Goal: Download file/media

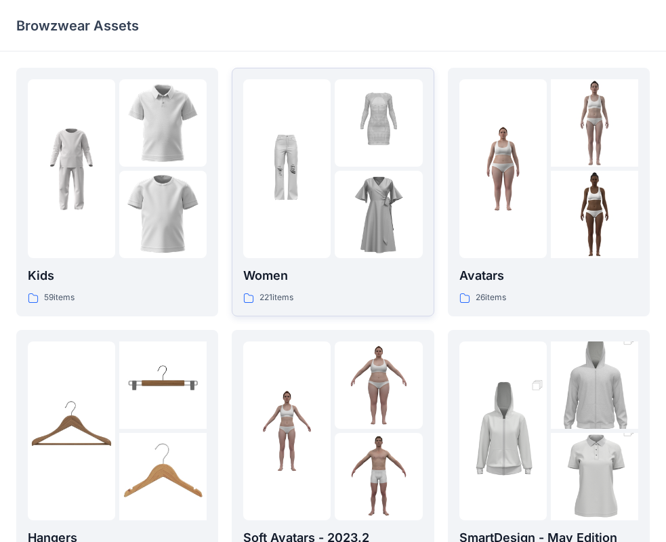
click at [330, 228] on div at bounding box center [286, 168] width 87 height 179
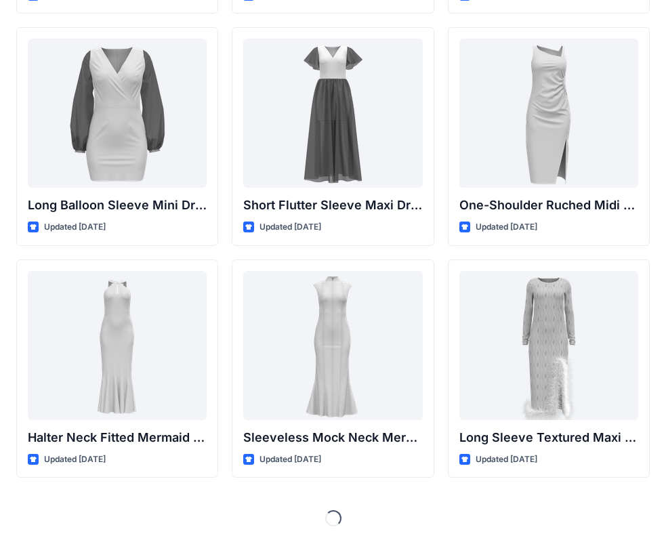
scroll to position [506, 0]
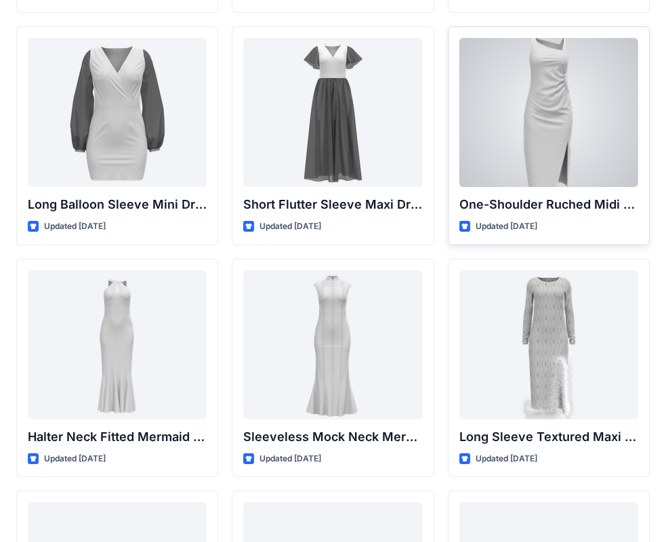
click at [567, 177] on div at bounding box center [549, 112] width 179 height 149
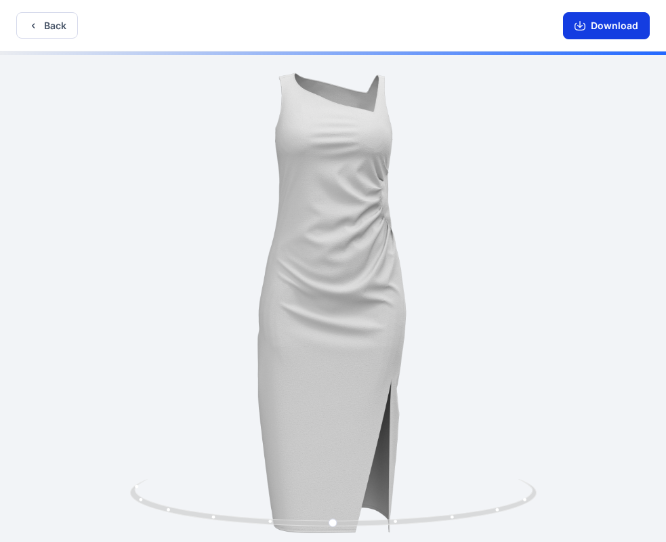
click at [602, 30] on button "Download" at bounding box center [606, 25] width 87 height 27
click at [54, 30] on button "Back" at bounding box center [47, 25] width 62 height 26
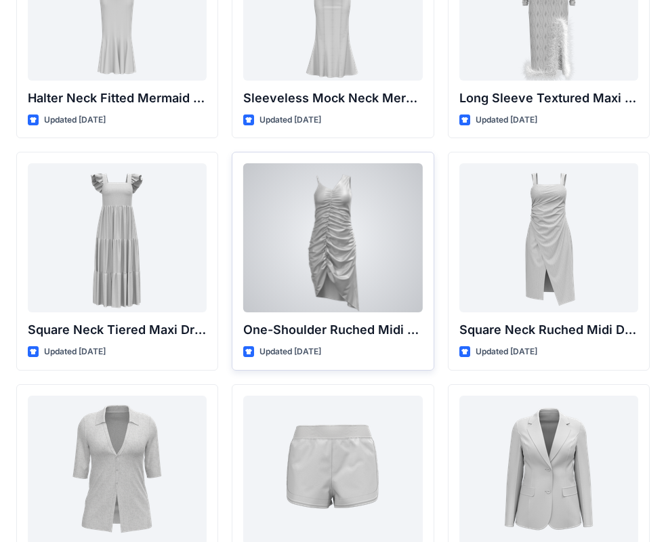
scroll to position [912, 0]
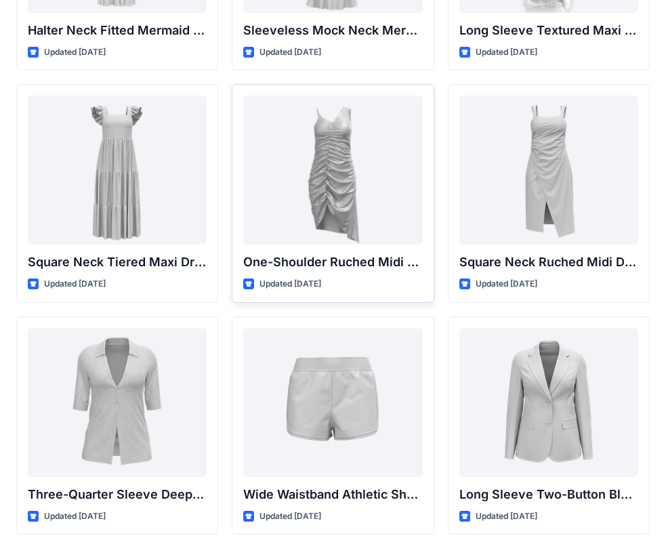
click at [350, 239] on div at bounding box center [332, 170] width 179 height 149
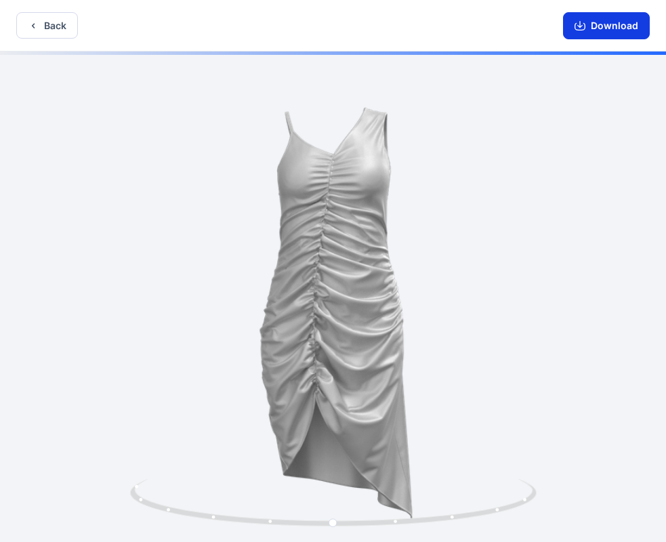
click at [603, 29] on button "Download" at bounding box center [606, 25] width 87 height 27
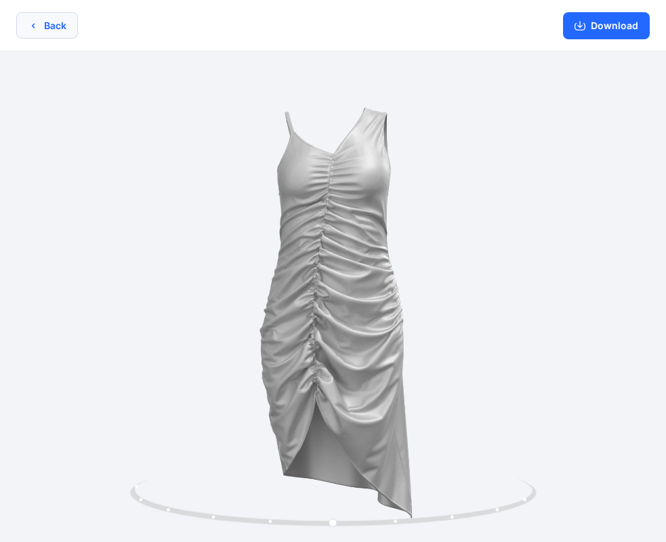
click at [39, 32] on button "Back" at bounding box center [47, 25] width 62 height 26
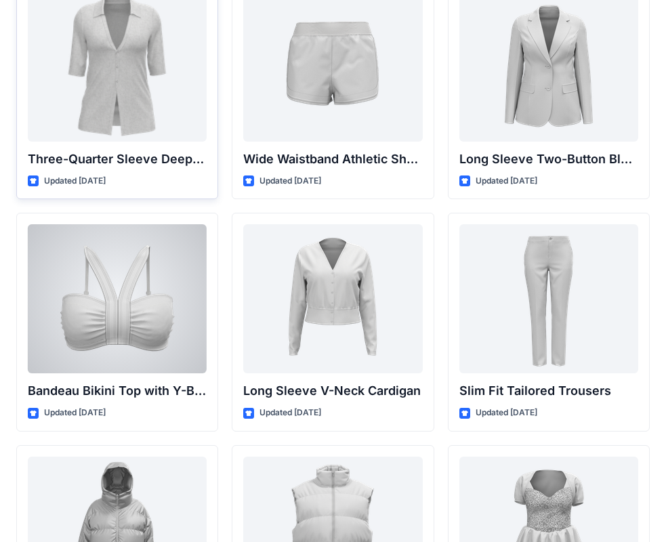
scroll to position [1251, 0]
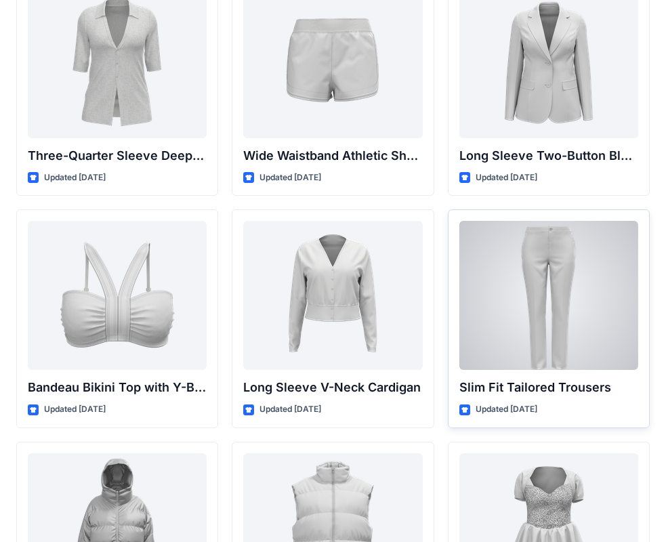
click at [552, 380] on p "Slim Fit Tailored Trousers" at bounding box center [549, 387] width 179 height 19
click at [508, 388] on p "Slim Fit Tailored Trousers" at bounding box center [549, 387] width 179 height 19
click at [518, 335] on div at bounding box center [549, 295] width 179 height 149
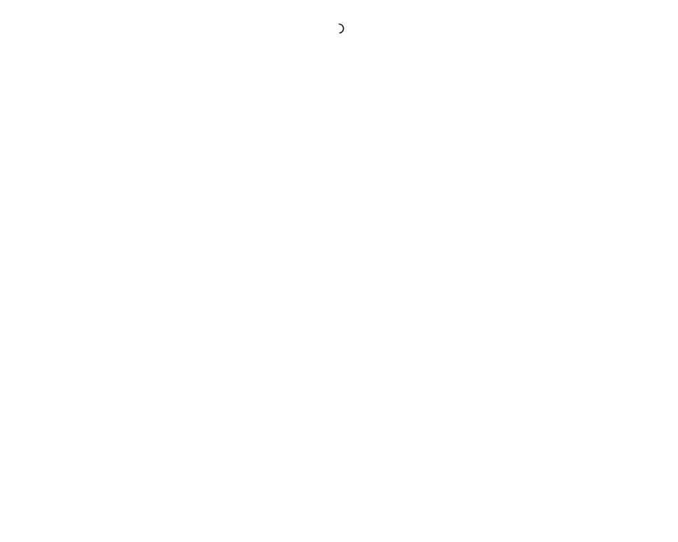
click at [518, 335] on div at bounding box center [339, 271] width 678 height 542
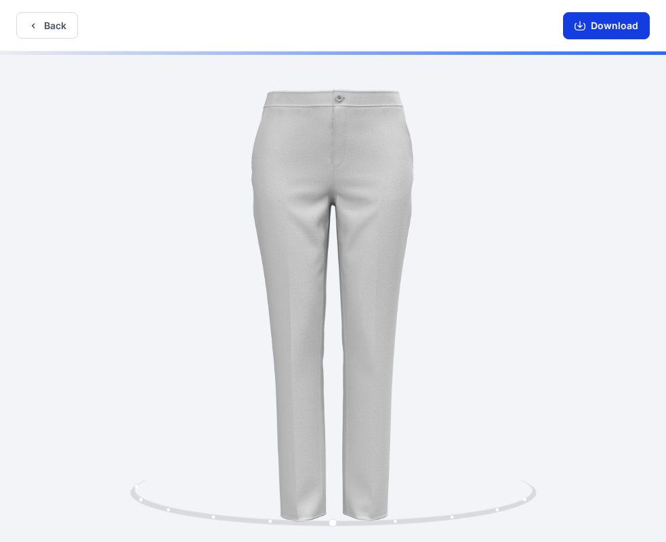
click at [616, 16] on button "Download" at bounding box center [606, 25] width 87 height 27
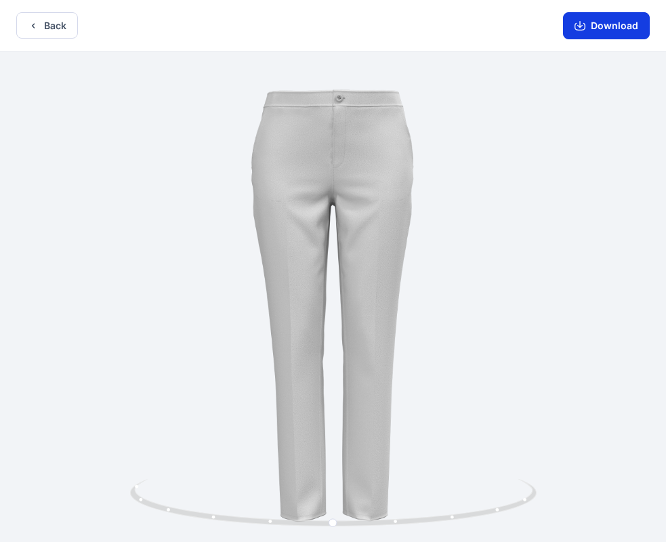
click at [620, 24] on button "Download" at bounding box center [606, 25] width 87 height 27
click at [68, 29] on button "Back" at bounding box center [47, 25] width 62 height 26
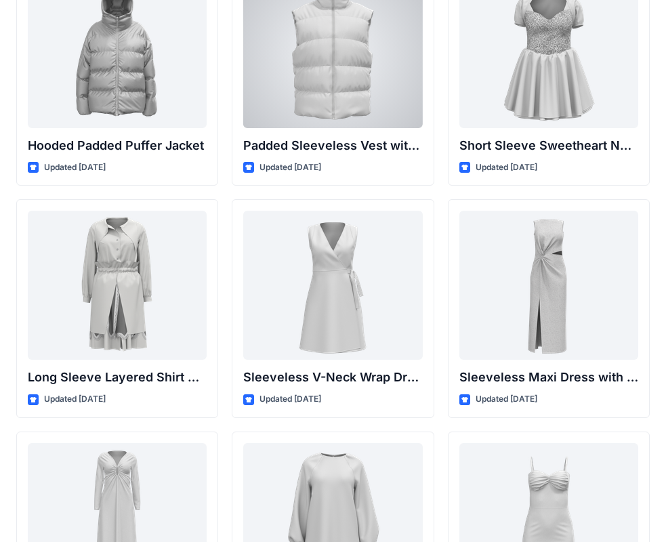
scroll to position [1773, 0]
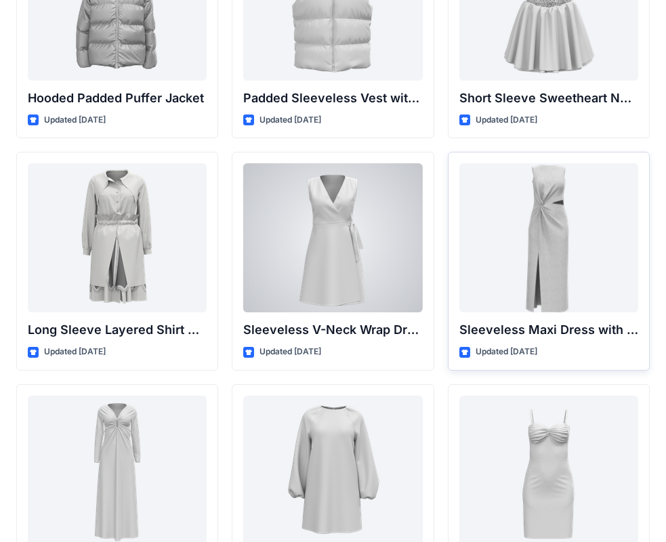
click at [469, 297] on div at bounding box center [549, 237] width 179 height 149
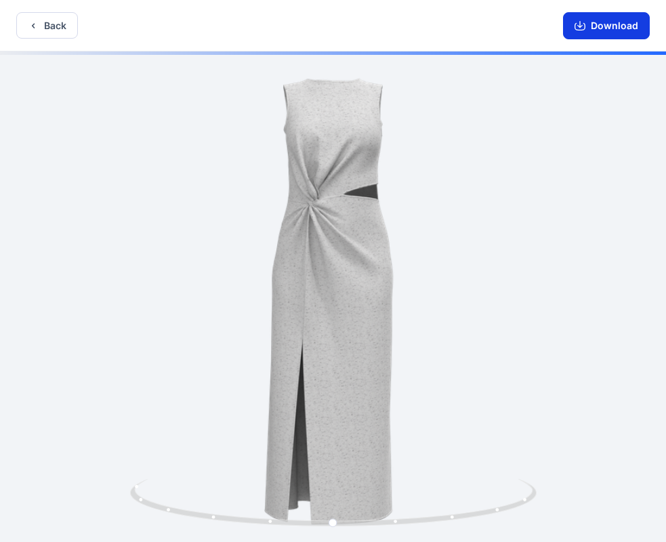
click at [588, 23] on button "Download" at bounding box center [606, 25] width 87 height 27
click at [33, 25] on icon "button" at bounding box center [33, 25] width 3 height 5
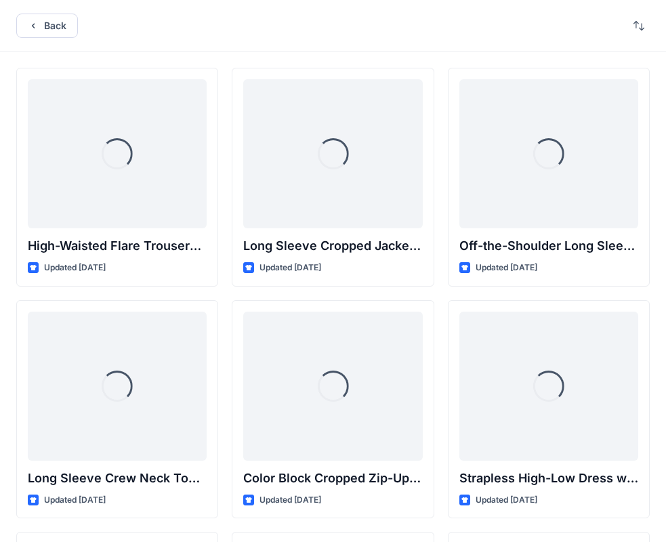
scroll to position [1773, 0]
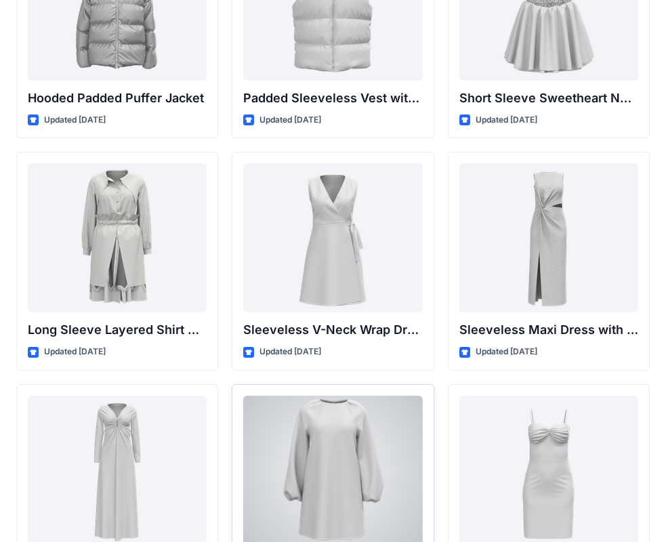
click at [367, 444] on div at bounding box center [332, 470] width 179 height 149
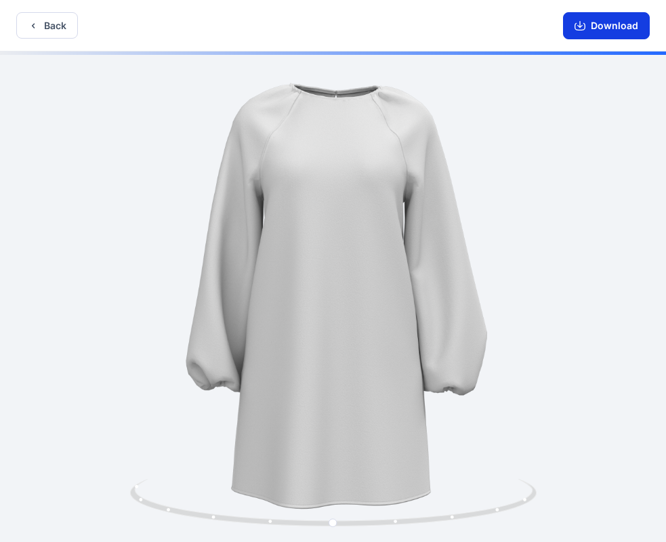
click at [576, 26] on icon "button" at bounding box center [580, 25] width 11 height 11
click at [30, 28] on icon "button" at bounding box center [33, 25] width 11 height 11
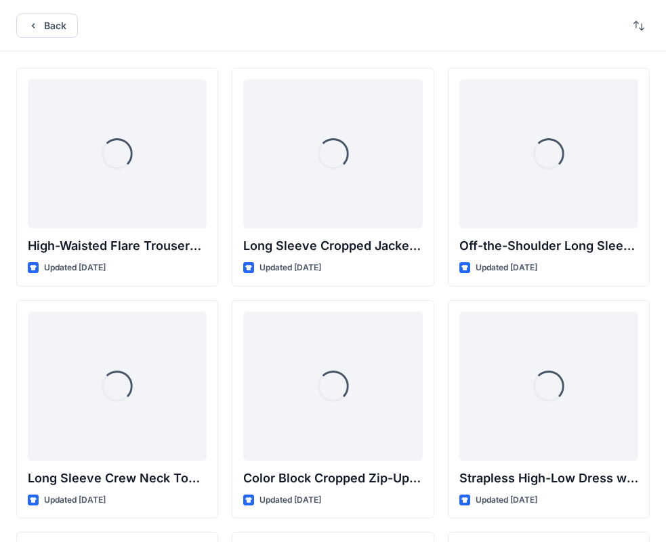
scroll to position [1773, 0]
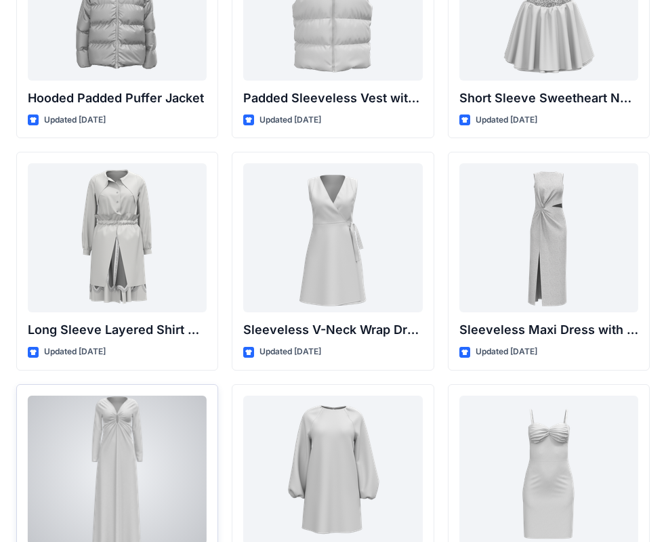
click at [104, 452] on div at bounding box center [117, 470] width 179 height 149
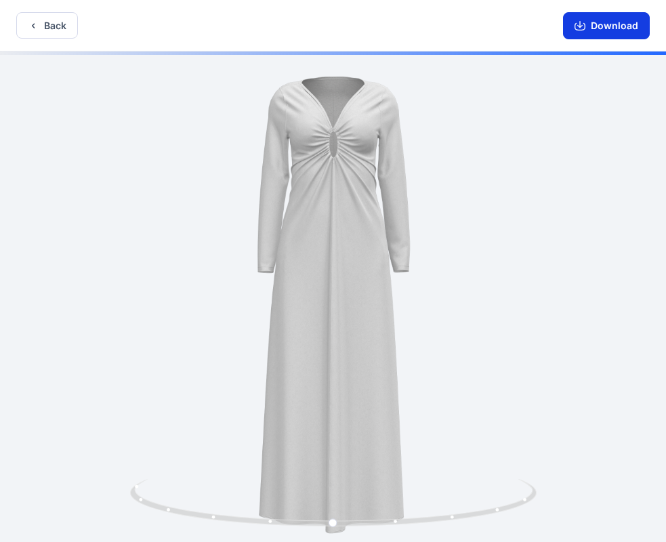
click at [576, 28] on icon "button" at bounding box center [580, 25] width 11 height 11
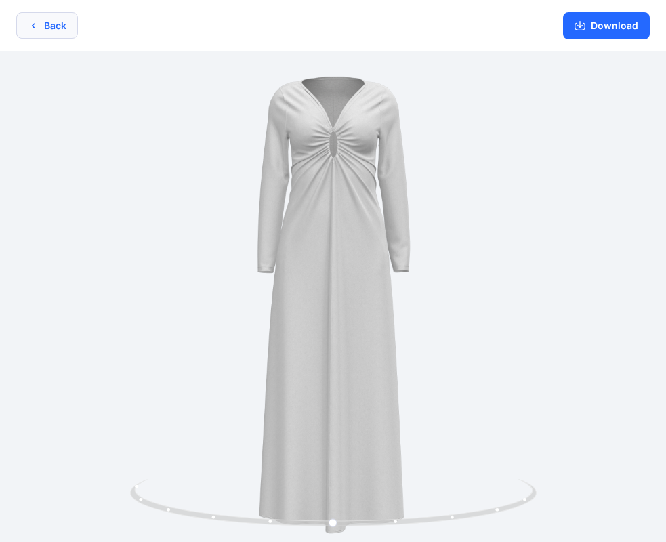
click at [56, 30] on button "Back" at bounding box center [47, 25] width 62 height 26
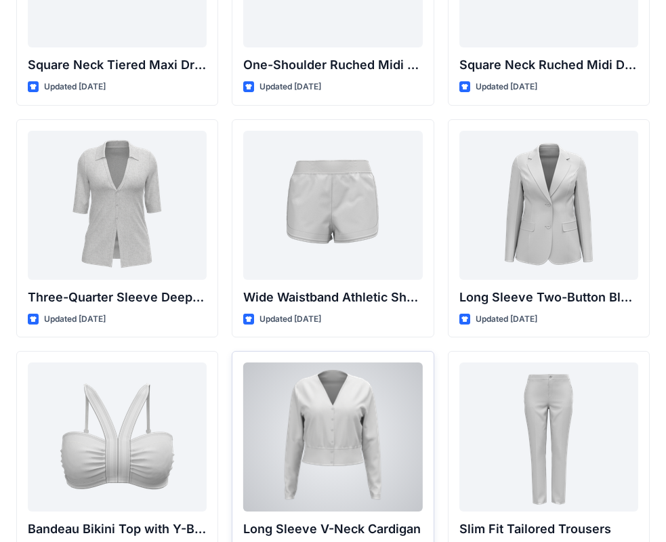
scroll to position [1028, 0]
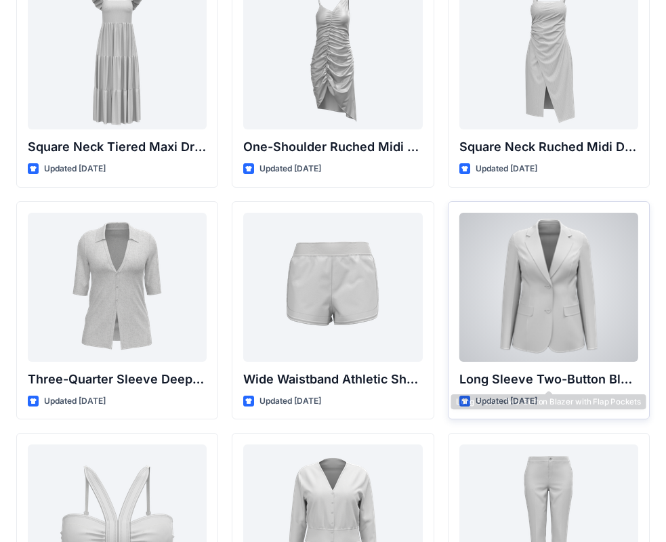
click at [530, 363] on div "Long Sleeve Two-Button Blazer with Flap Pockets Updated 5 months ago" at bounding box center [549, 310] width 202 height 219
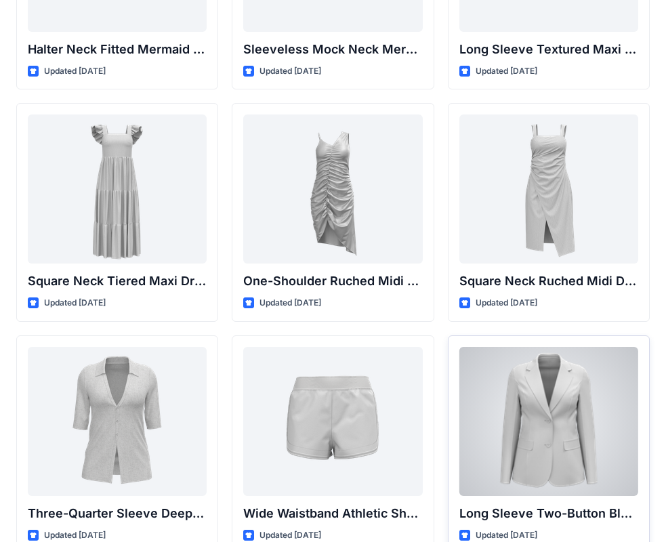
scroll to position [892, 0]
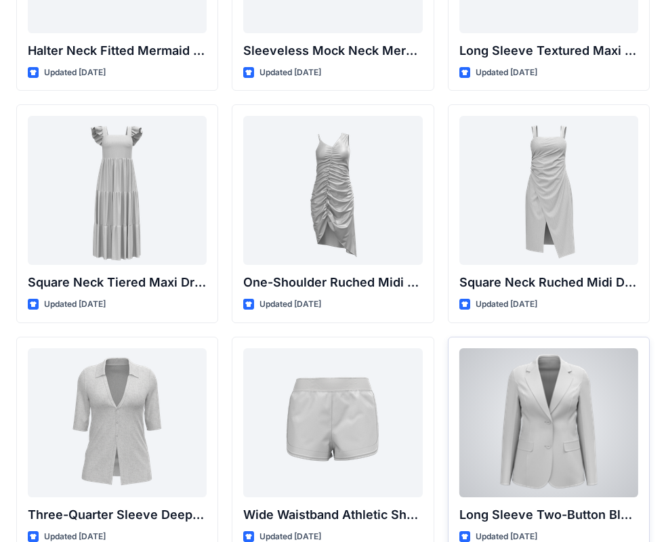
click at [548, 404] on div at bounding box center [549, 422] width 179 height 149
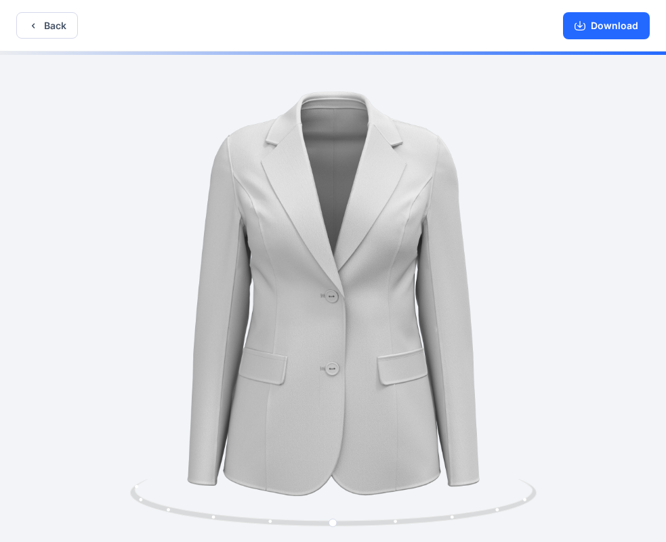
click at [586, 28] on icon "button" at bounding box center [580, 26] width 11 height 7
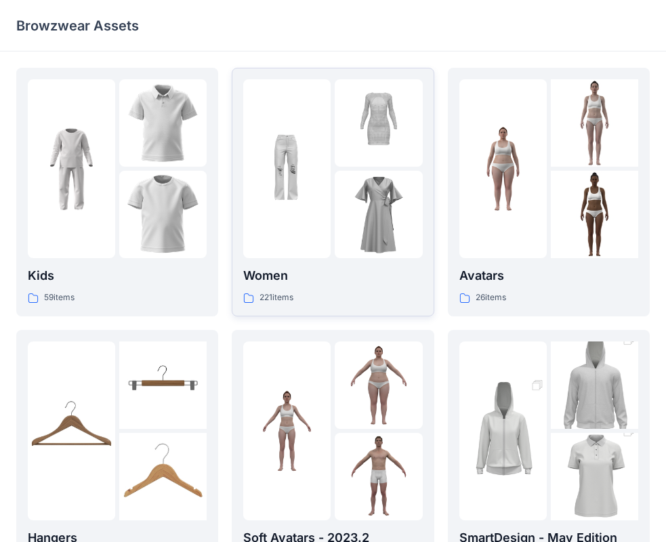
click at [283, 98] on div at bounding box center [286, 168] width 87 height 179
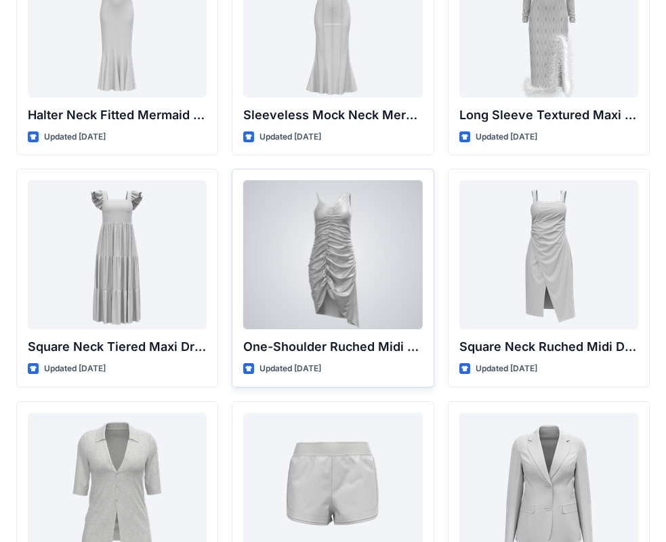
scroll to position [912, 0]
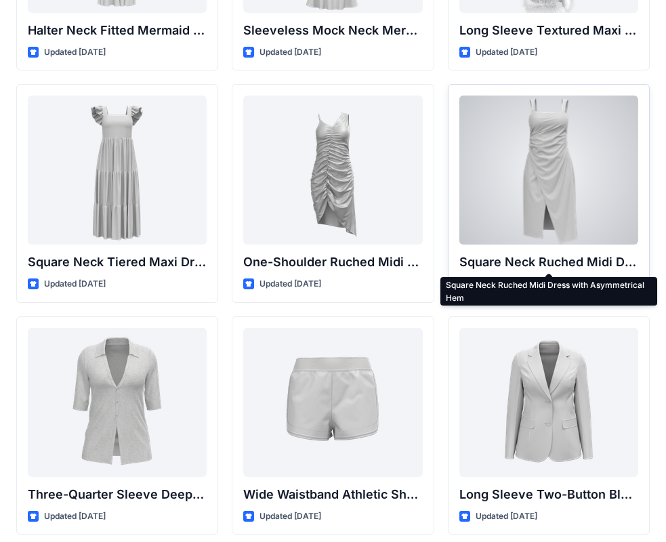
click at [588, 266] on p "Square Neck Ruched Midi Dress with Asymmetrical Hem" at bounding box center [549, 262] width 179 height 19
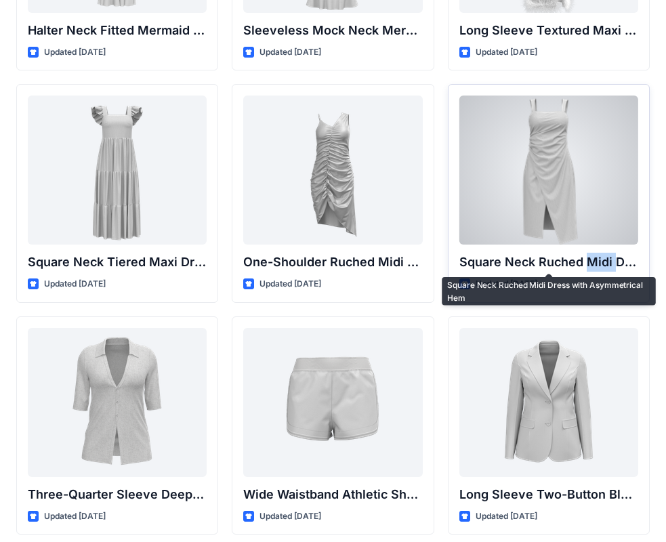
click at [588, 266] on p "Square Neck Ruched Midi Dress with Asymmetrical Hem" at bounding box center [549, 262] width 179 height 19
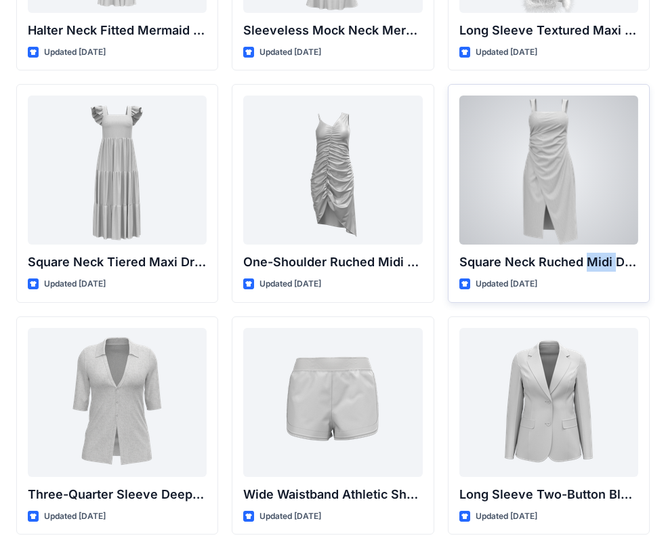
click at [567, 189] on div at bounding box center [549, 170] width 179 height 149
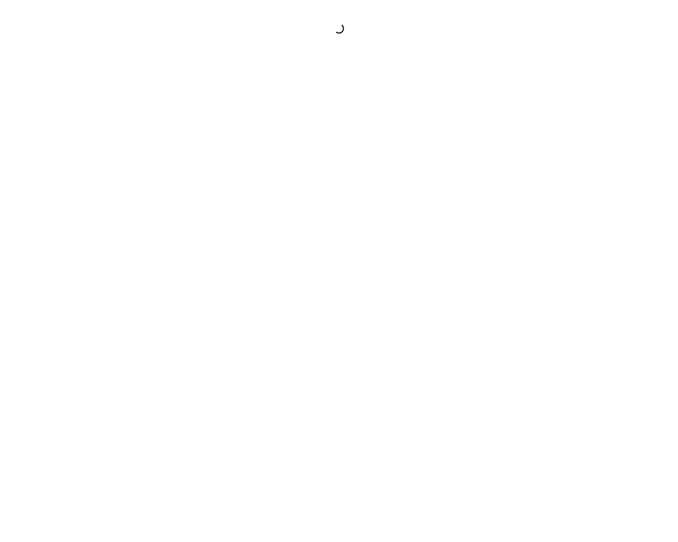
click at [567, 189] on div at bounding box center [339, 271] width 678 height 542
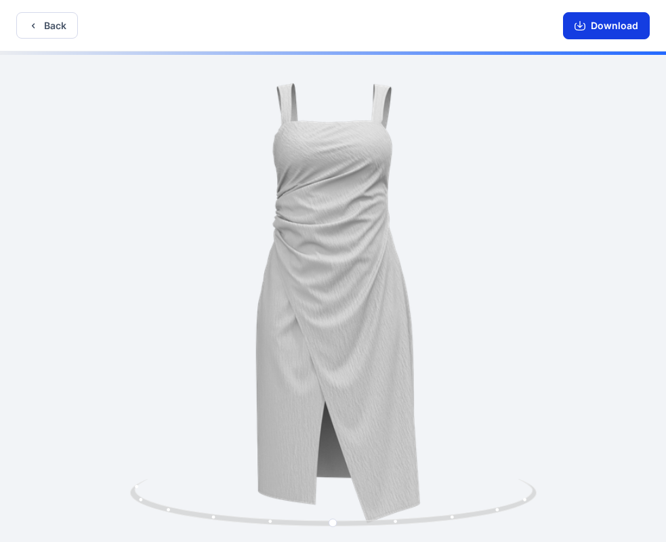
click at [594, 20] on button "Download" at bounding box center [606, 25] width 87 height 27
